Goal: Information Seeking & Learning: Learn about a topic

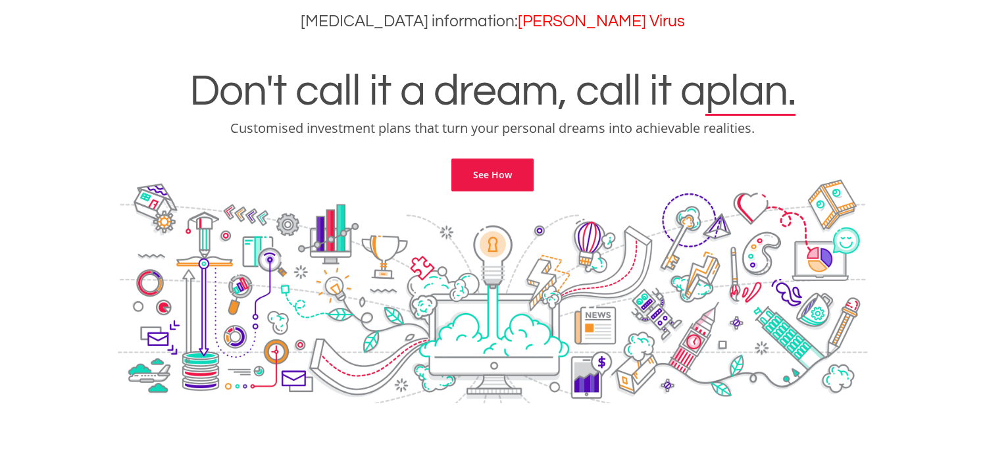
scroll to position [163, 0]
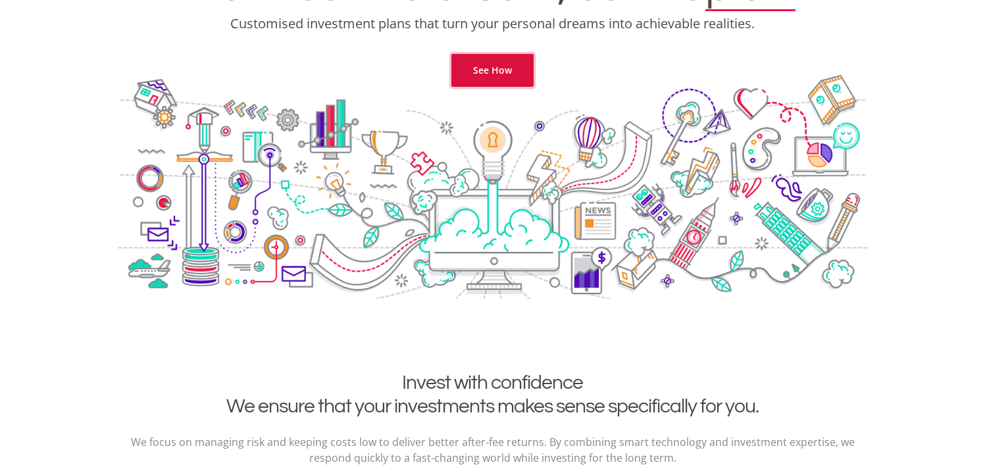
click at [477, 62] on link "See How" at bounding box center [493, 70] width 82 height 33
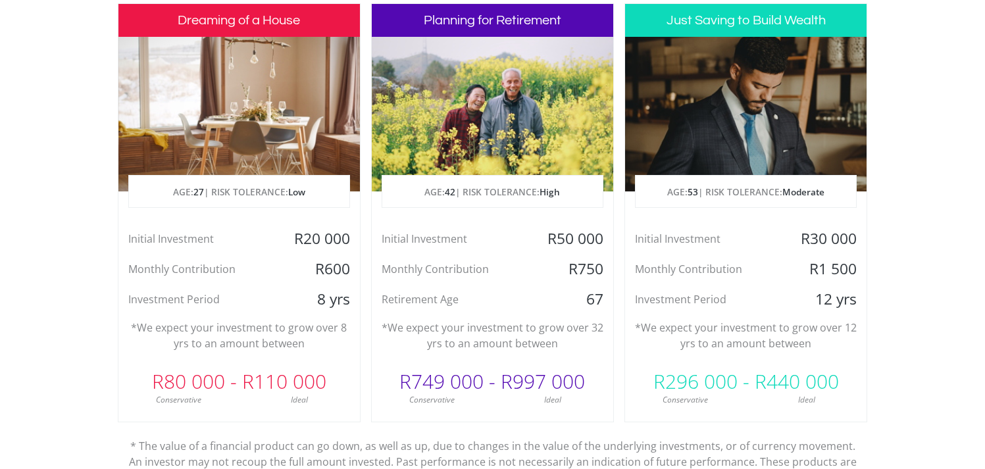
scroll to position [671, 0]
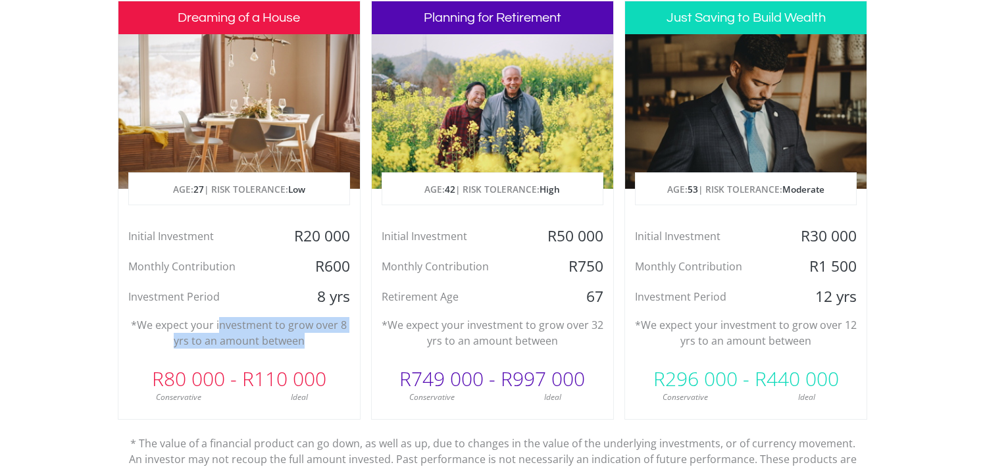
drag, startPoint x: 234, startPoint y: 326, endPoint x: 342, endPoint y: 338, distance: 107.9
click at [342, 338] on p "*We expect your investment to grow over 8 yrs to an amount between" at bounding box center [239, 333] width 222 height 32
click at [338, 339] on p "*We expect your investment to grow over 8 yrs to an amount between" at bounding box center [239, 333] width 222 height 32
drag, startPoint x: 259, startPoint y: 343, endPoint x: 94, endPoint y: 326, distance: 166.0
click at [94, 326] on section "Invest with confidence We ensure that your investments makes sense specifically…" at bounding box center [492, 210] width 985 height 693
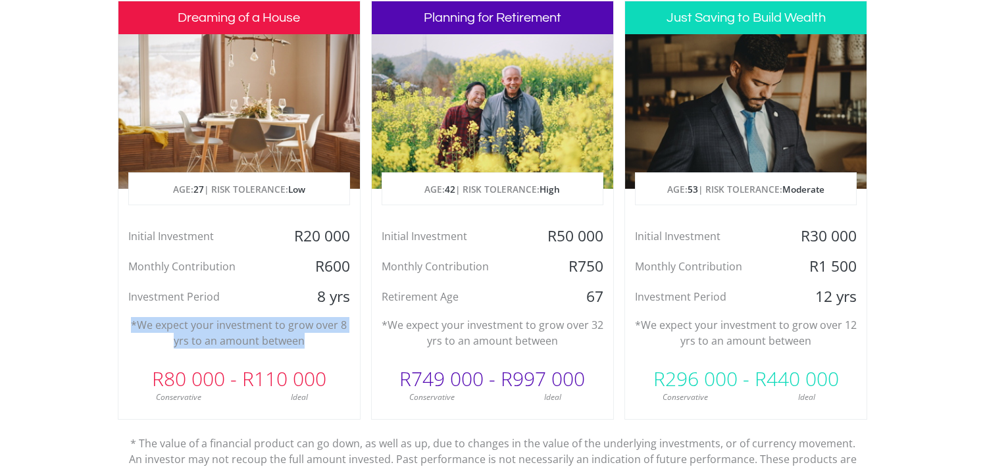
click at [253, 346] on p "*We expect your investment to grow over 8 yrs to an amount between" at bounding box center [239, 333] width 222 height 32
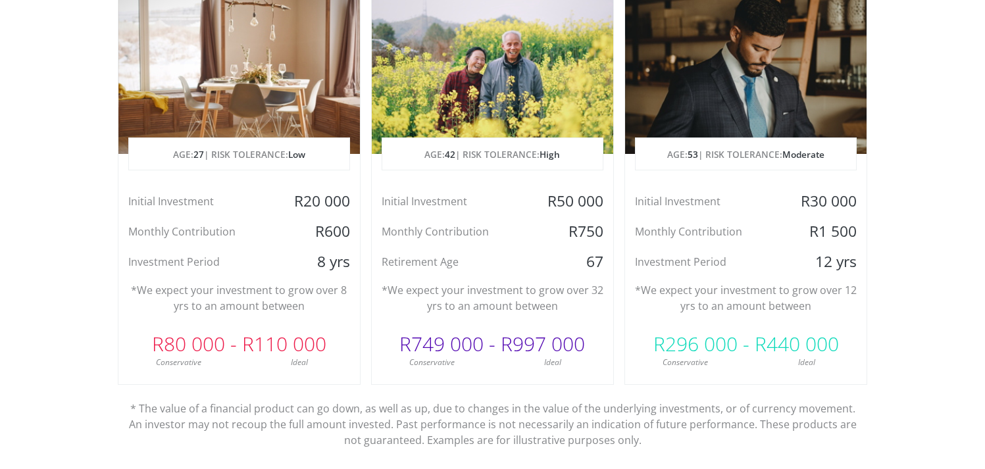
scroll to position [707, 0]
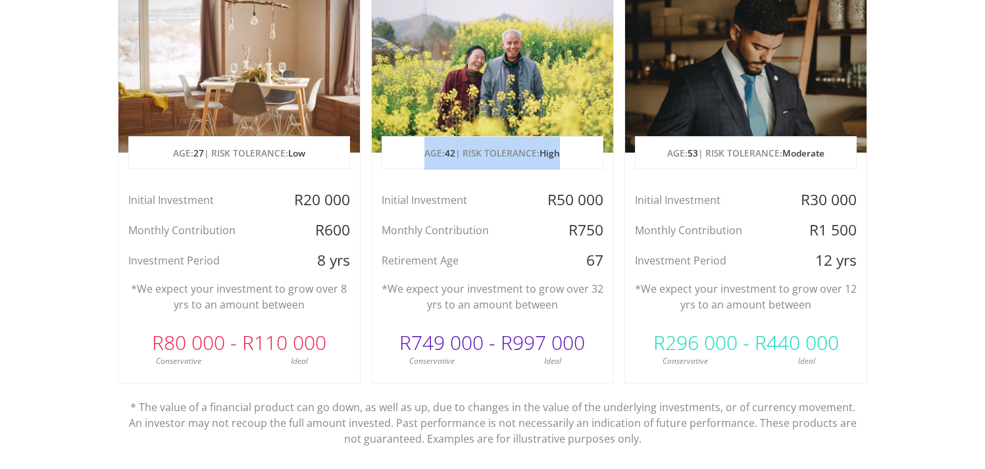
drag, startPoint x: 419, startPoint y: 157, endPoint x: 569, endPoint y: 156, distance: 150.7
click at [569, 156] on p "AGE: [DEMOGRAPHIC_DATA] | RISK TOLERANCE: High" at bounding box center [492, 153] width 220 height 33
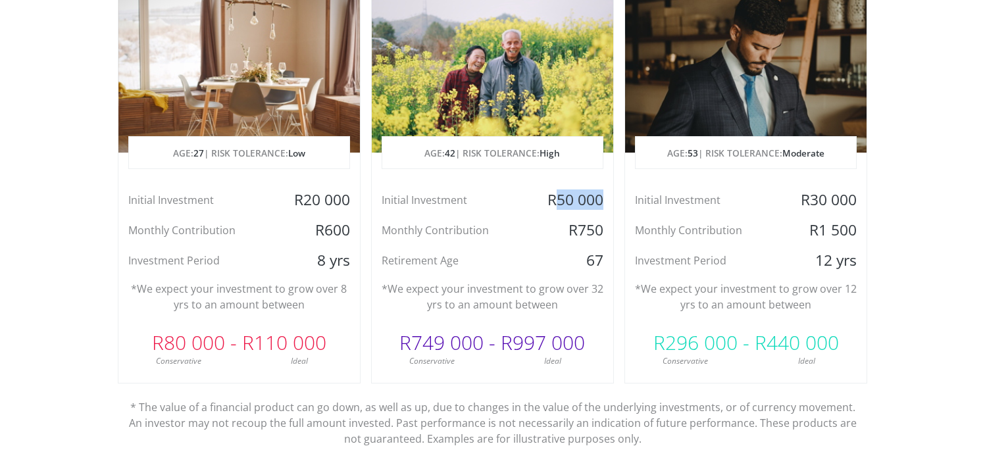
drag, startPoint x: 563, startPoint y: 197, endPoint x: 608, endPoint y: 197, distance: 45.4
click at [608, 197] on div "R50 000" at bounding box center [573, 200] width 80 height 20
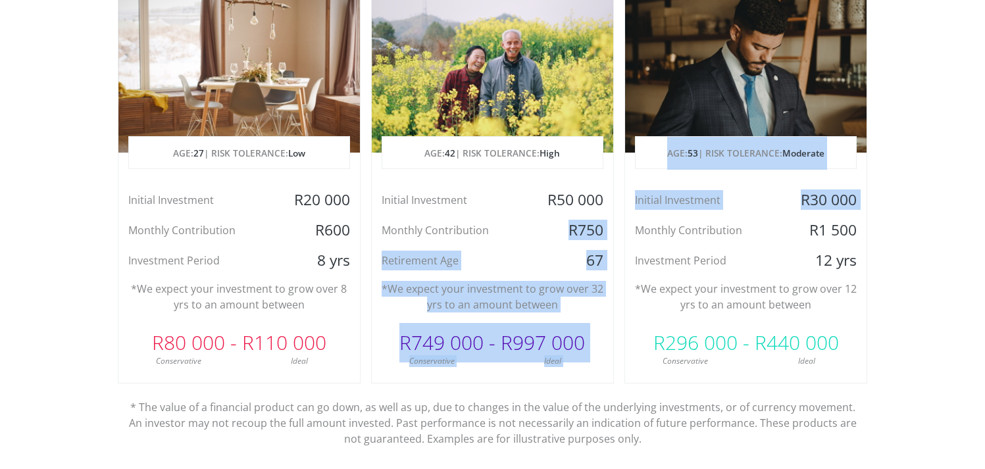
drag, startPoint x: 561, startPoint y: 239, endPoint x: 631, endPoint y: 240, distance: 70.4
click at [637, 240] on div "Dreaming of a House AGE: [DEMOGRAPHIC_DATA] | RISK TOLERANCE: Low Initial Inves…" at bounding box center [493, 210] width 750 height 493
click at [592, 251] on div "67" at bounding box center [573, 261] width 80 height 20
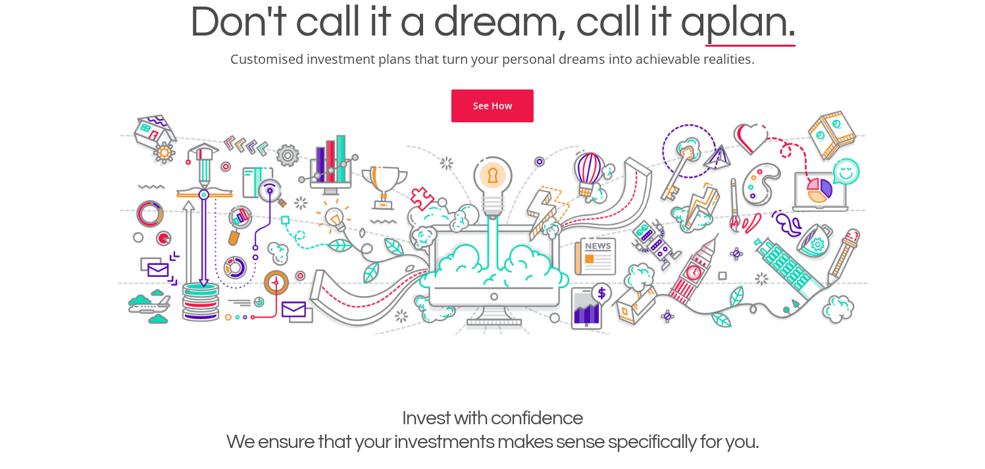
scroll to position [0, 0]
